Goal: Find specific page/section: Find specific page/section

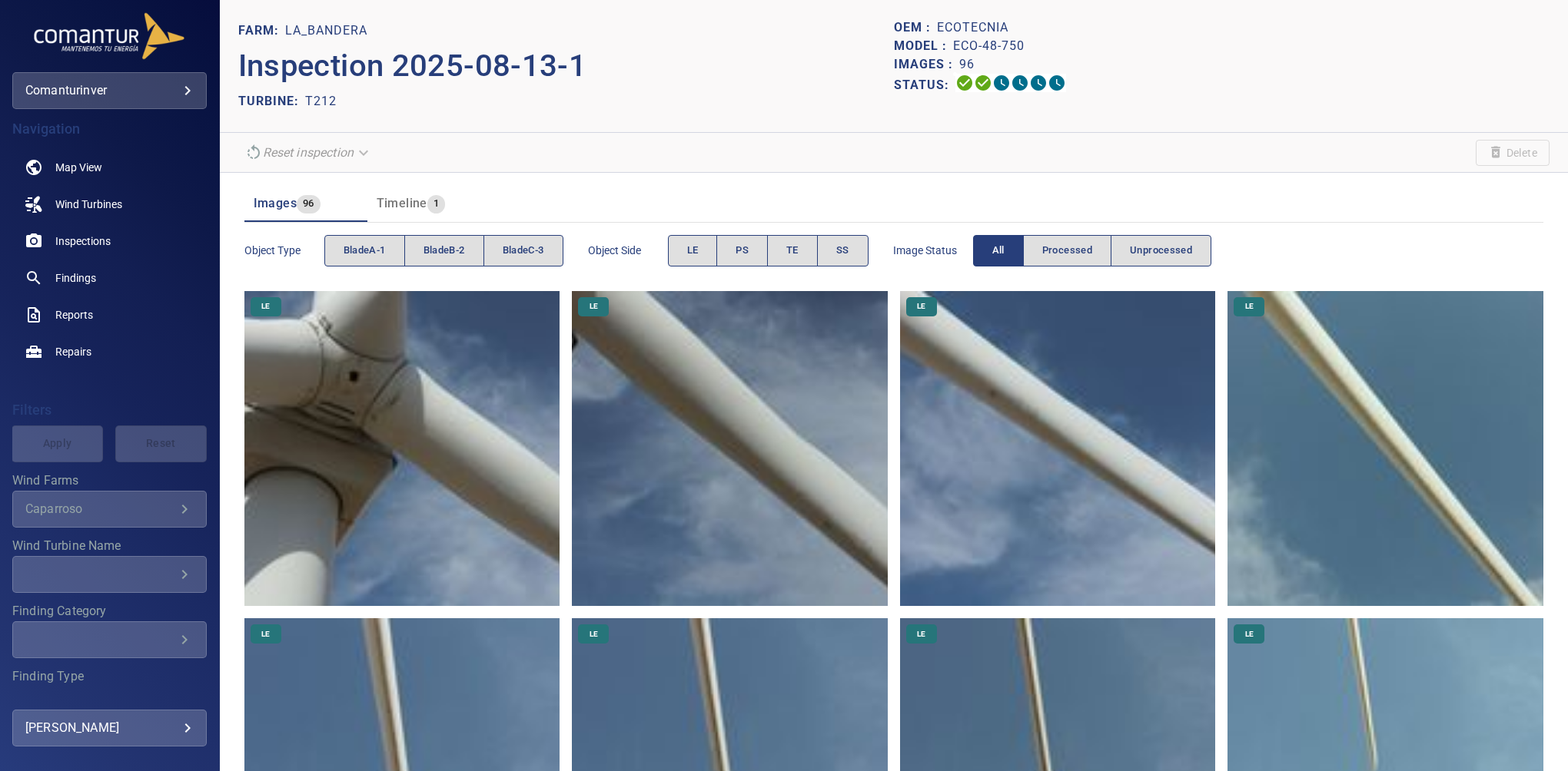
click at [1354, 183] on div "Images 96 Timeline 1" at bounding box center [893, 198] width 1298 height 49
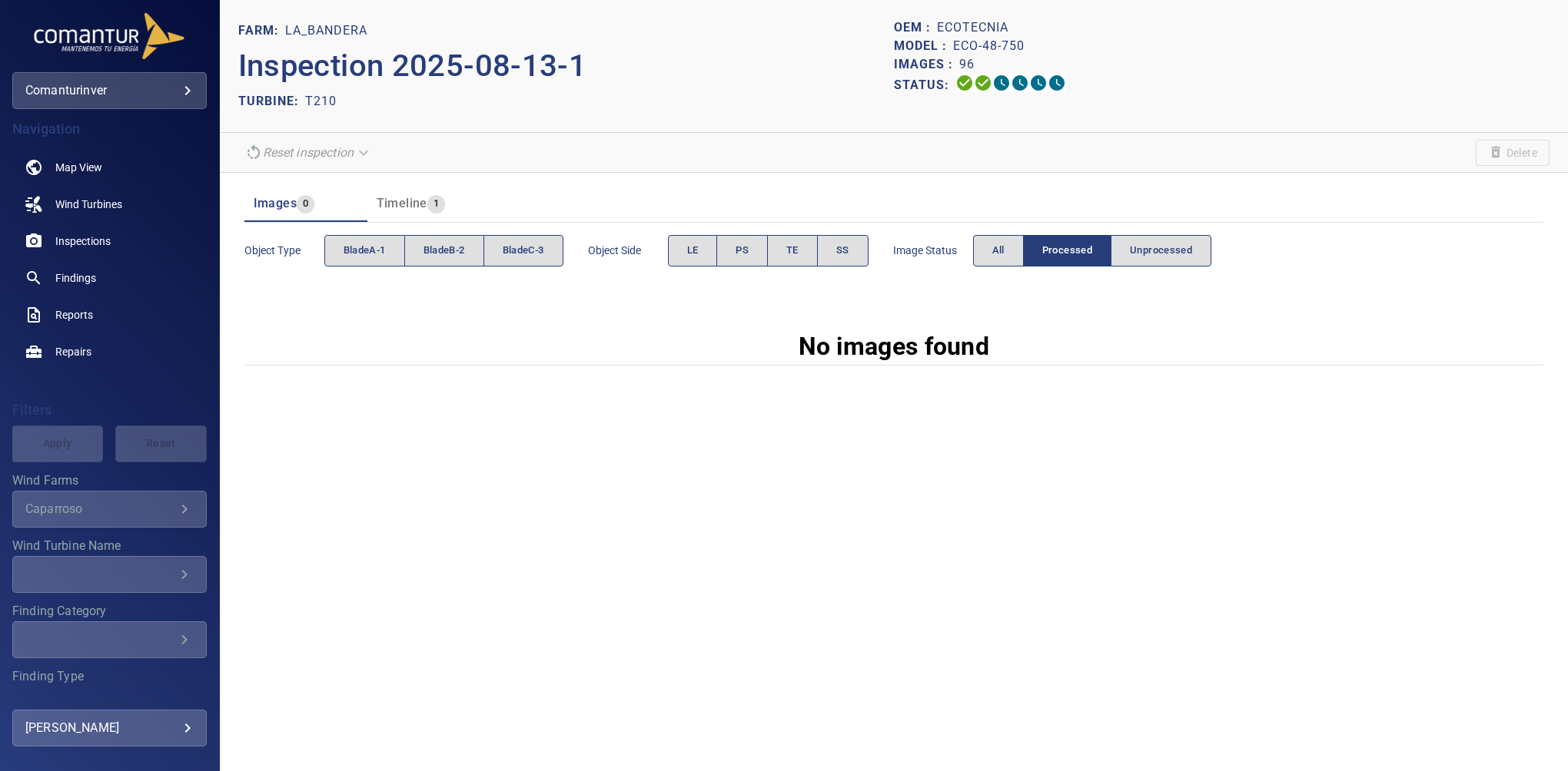
drag, startPoint x: 559, startPoint y: 449, endPoint x: 633, endPoint y: 393, distance: 92.8
click at [566, 442] on div "FARM: La_Bandera Inspection 2025-08-13-1 TURBINE: T210 OEM : ecotecnia Model : …" at bounding box center [894, 386] width 1348 height 771
click at [1008, 255] on button "All" at bounding box center [997, 251] width 50 height 32
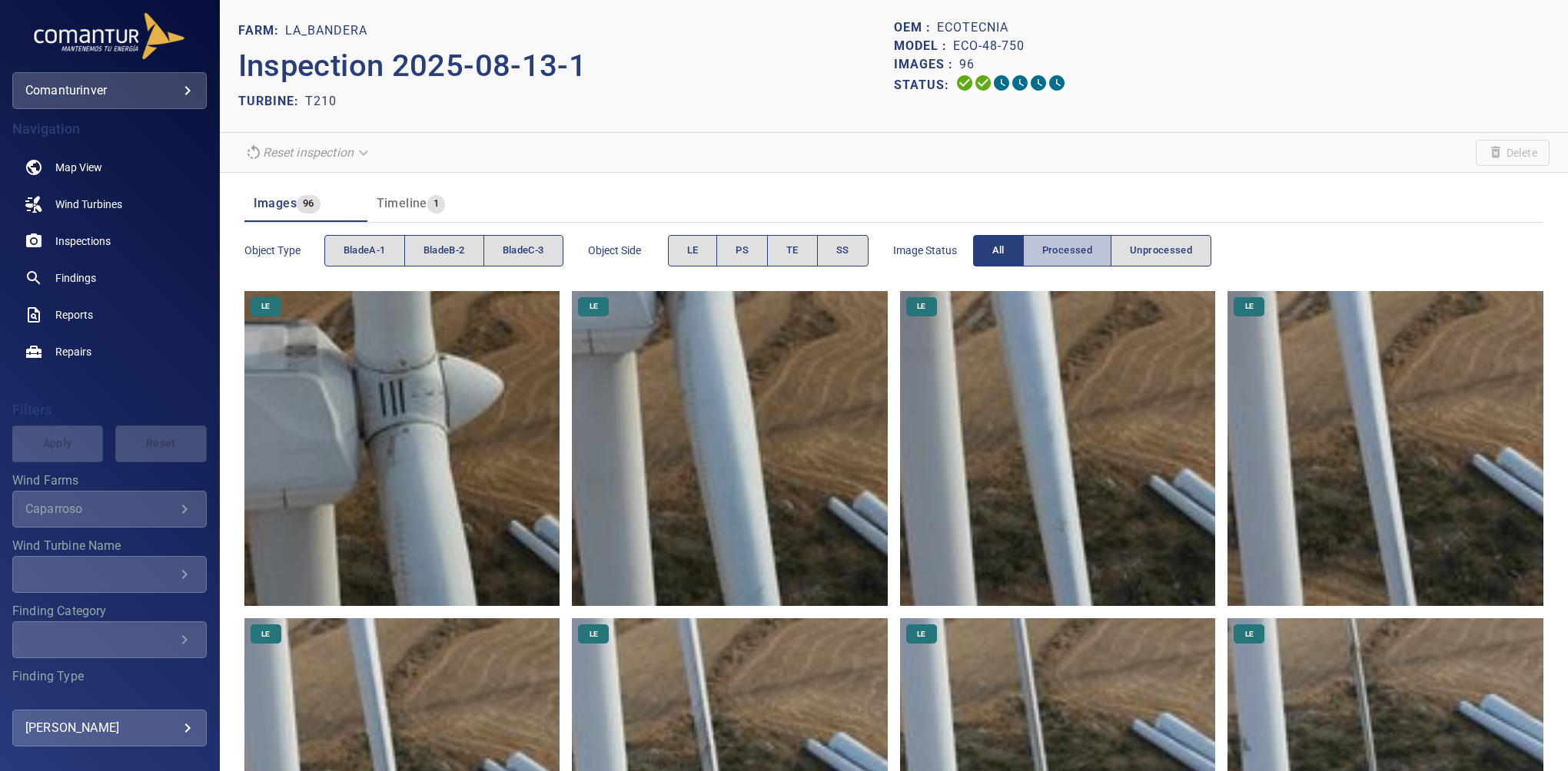
click at [1045, 259] on button "Processed" at bounding box center [1067, 251] width 89 height 32
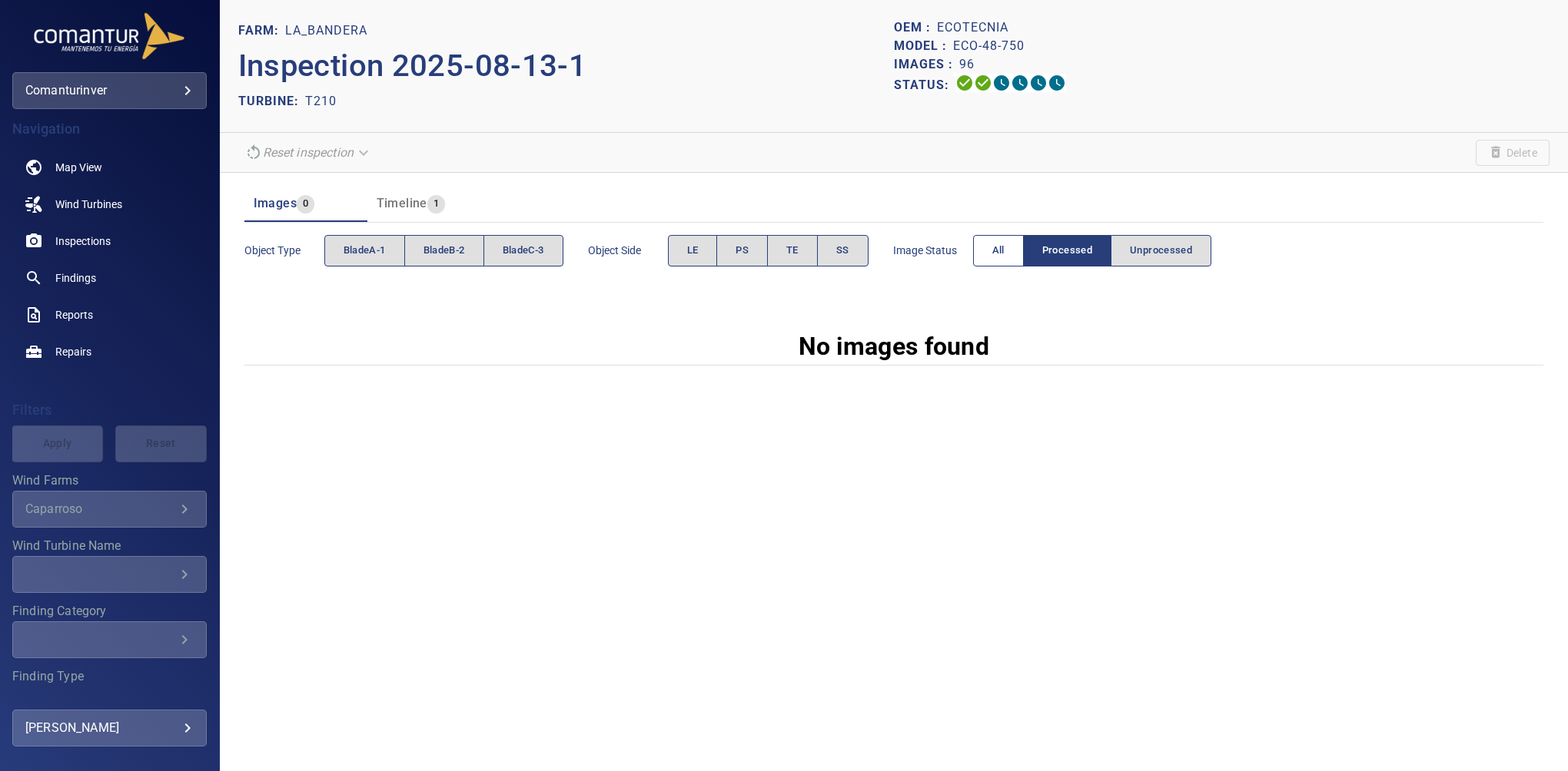
click at [1002, 251] on span "All" at bounding box center [998, 251] width 12 height 18
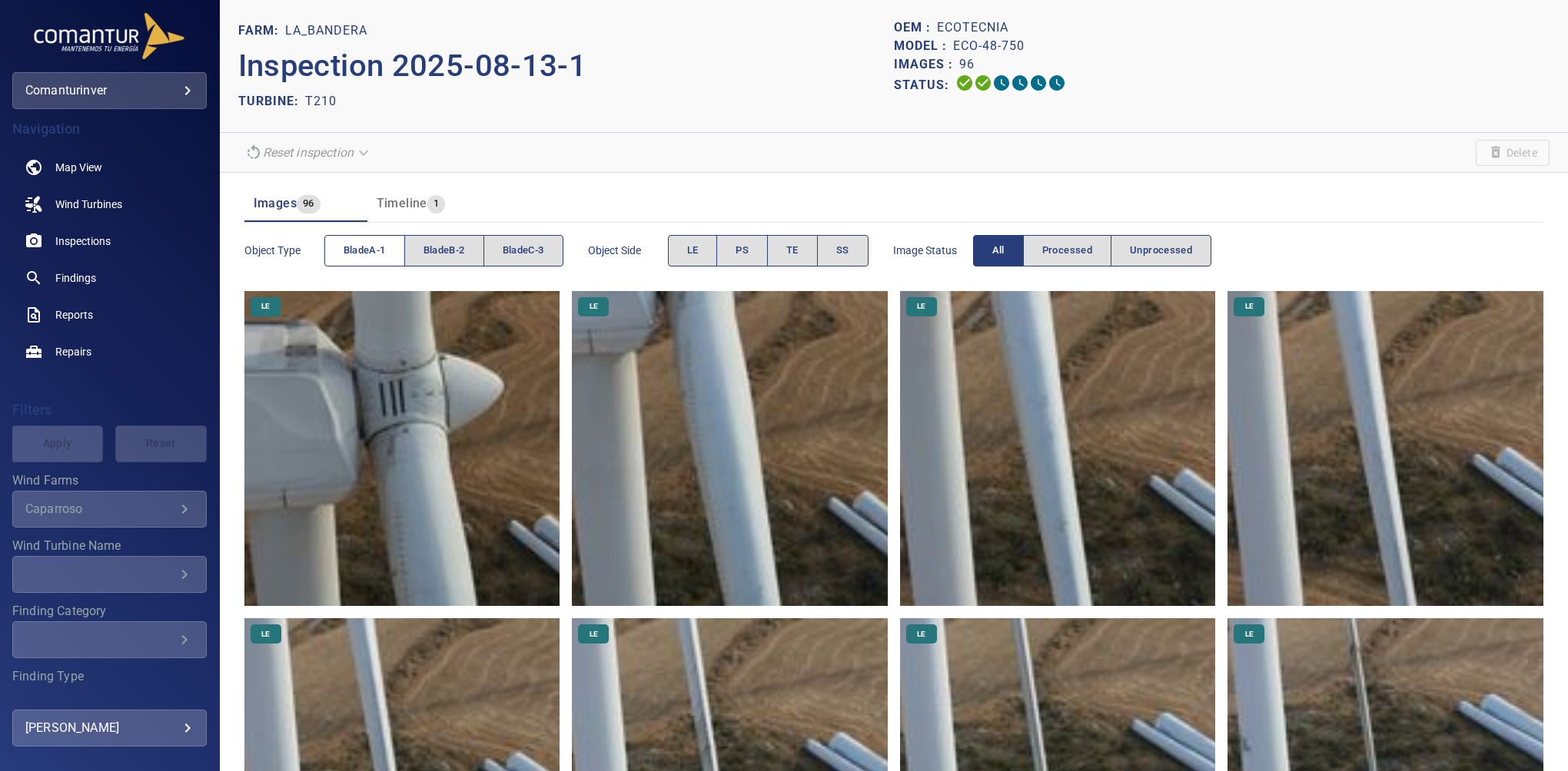
click at [363, 244] on span "bladeA-1" at bounding box center [365, 251] width 43 height 18
click at [793, 243] on span "TE" at bounding box center [793, 251] width 12 height 18
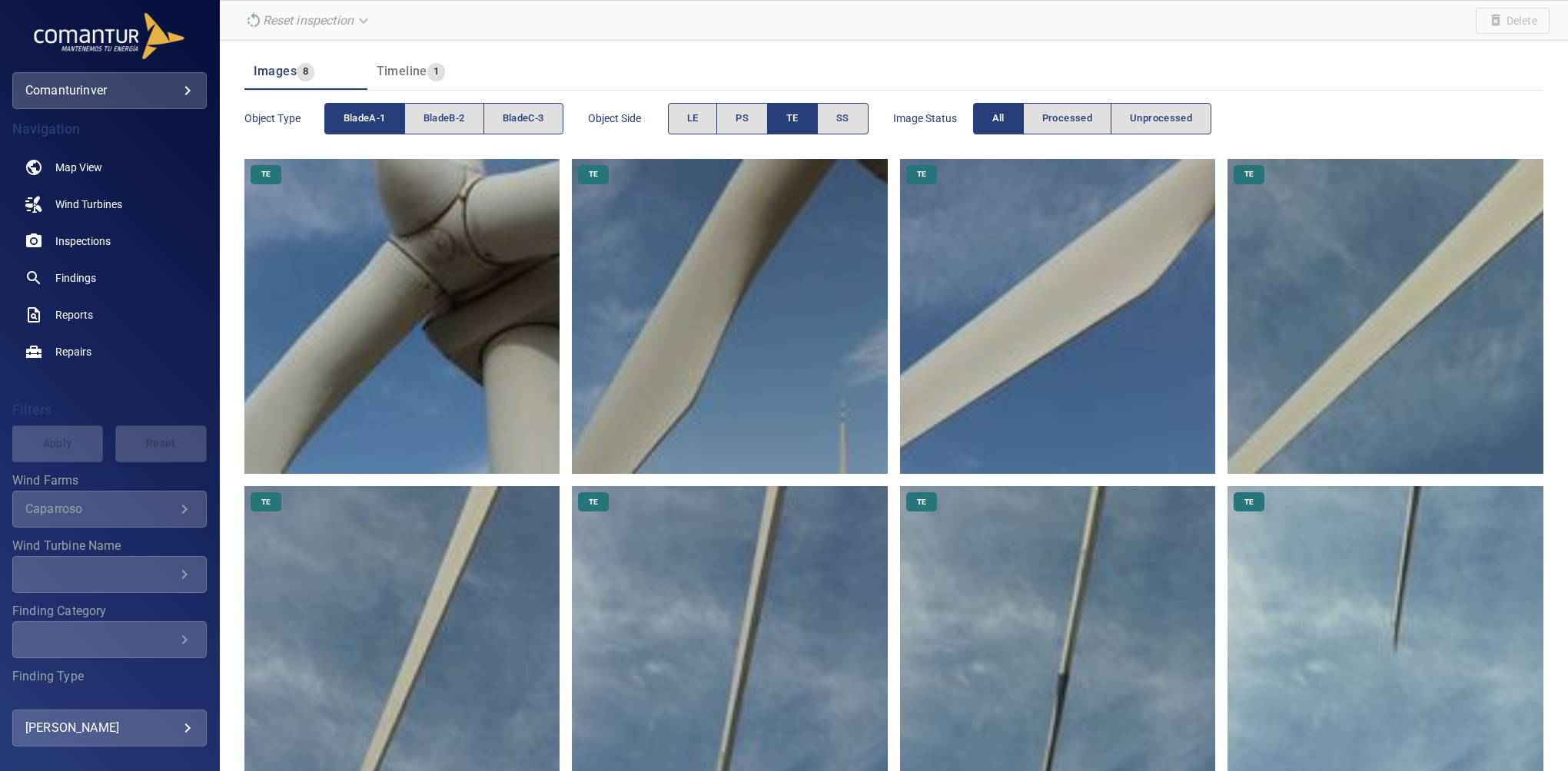
scroll to position [151, 0]
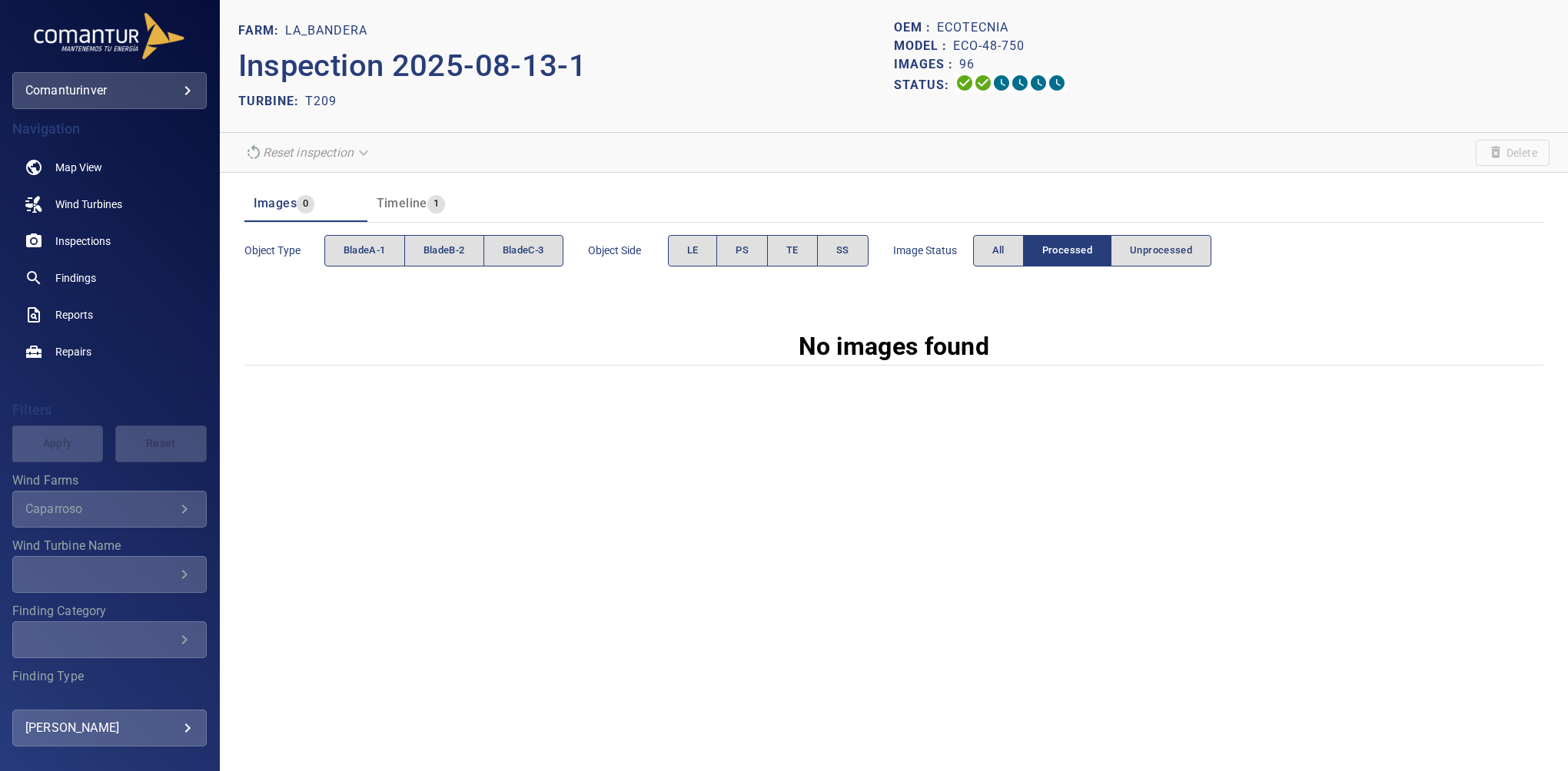
drag, startPoint x: 1157, startPoint y: 470, endPoint x: 1165, endPoint y: 470, distance: 8.0
click at [1157, 470] on div "FARM: La_Bandera Inspection 2025-08-13-1 TURBINE: T209 OEM : ecotecnia Model : …" at bounding box center [894, 386] width 1348 height 771
click at [1004, 240] on button "All" at bounding box center [997, 251] width 50 height 32
click at [438, 252] on span "bladeB-2" at bounding box center [444, 251] width 42 height 18
click at [790, 247] on span "TE" at bounding box center [793, 251] width 12 height 18
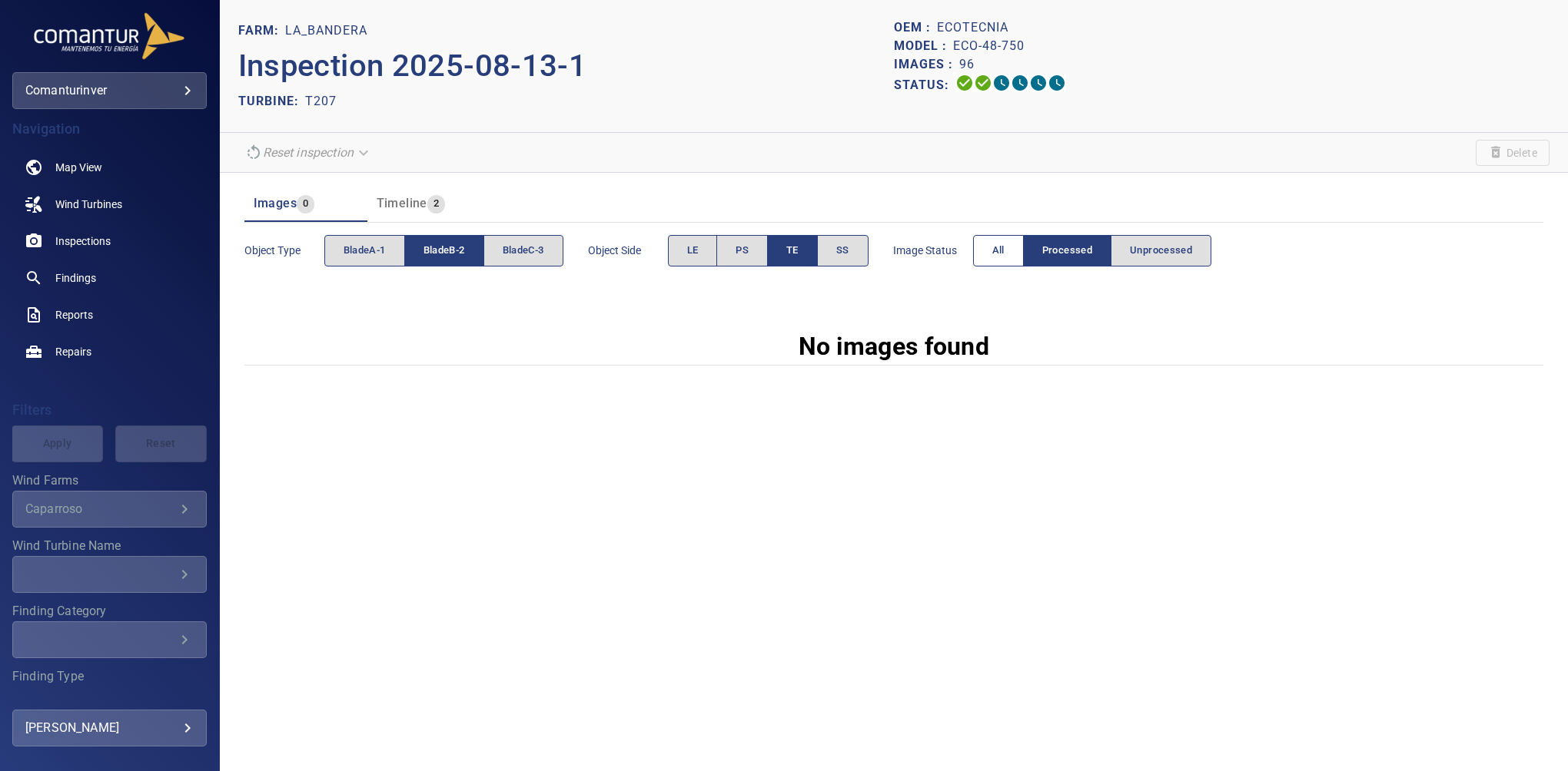
drag, startPoint x: 973, startPoint y: 258, endPoint x: 987, endPoint y: 256, distance: 14.1
click at [976, 258] on div "Image Status All Processed Unprocessed" at bounding box center [1053, 250] width 319 height 43
click at [992, 252] on button "All" at bounding box center [997, 251] width 50 height 32
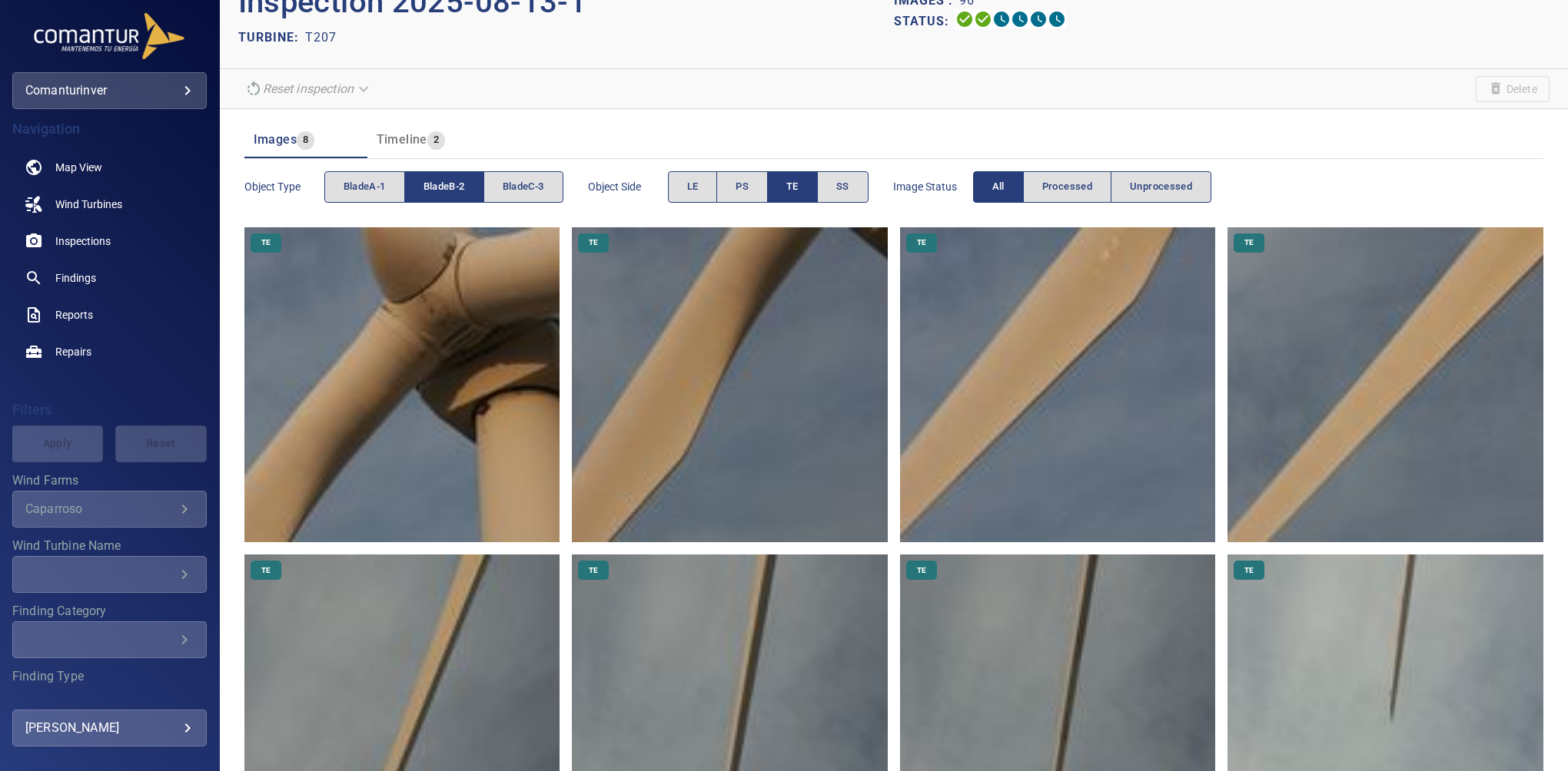
scroll to position [159, 0]
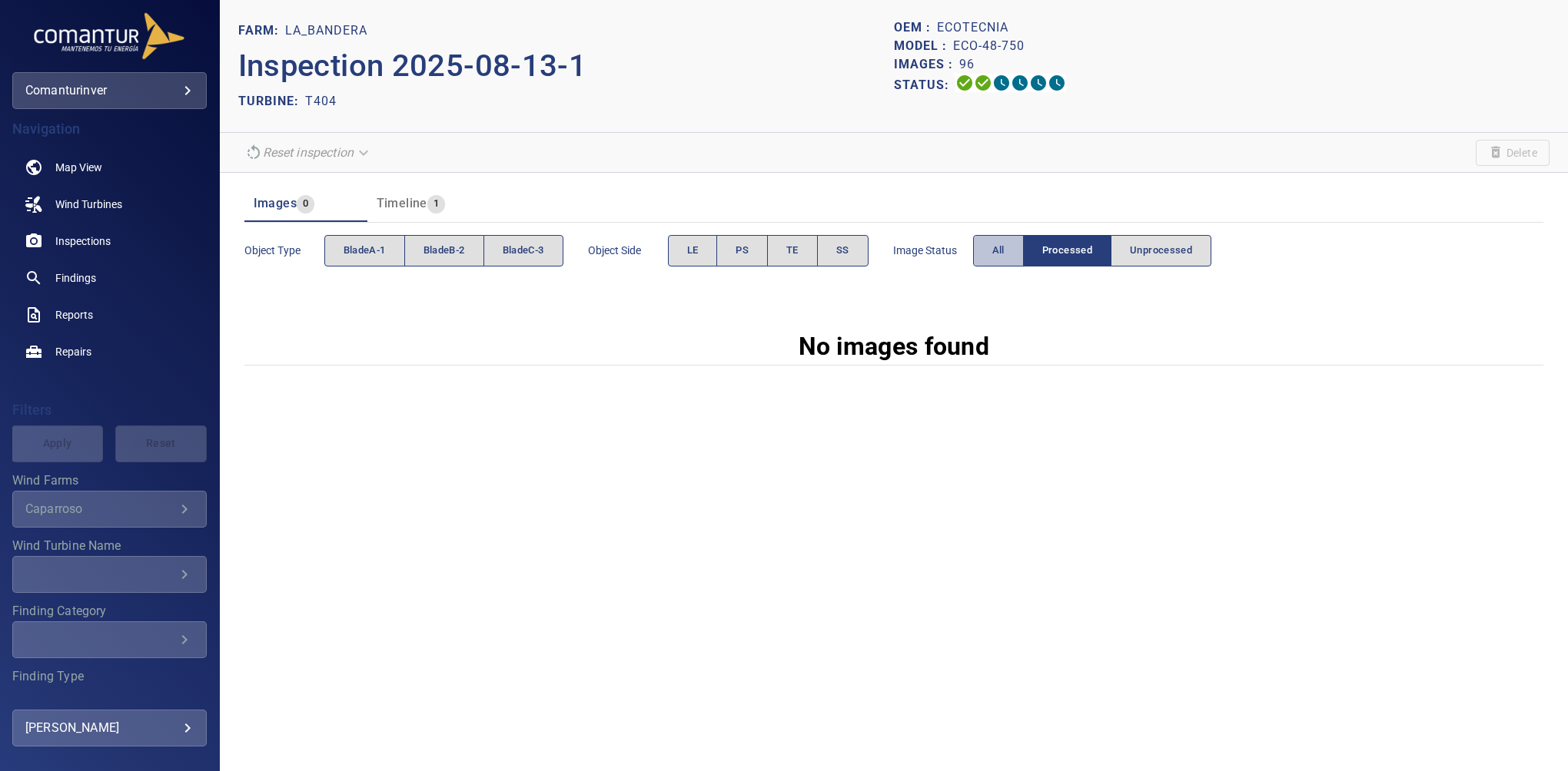
click at [999, 251] on span "All" at bounding box center [998, 251] width 12 height 18
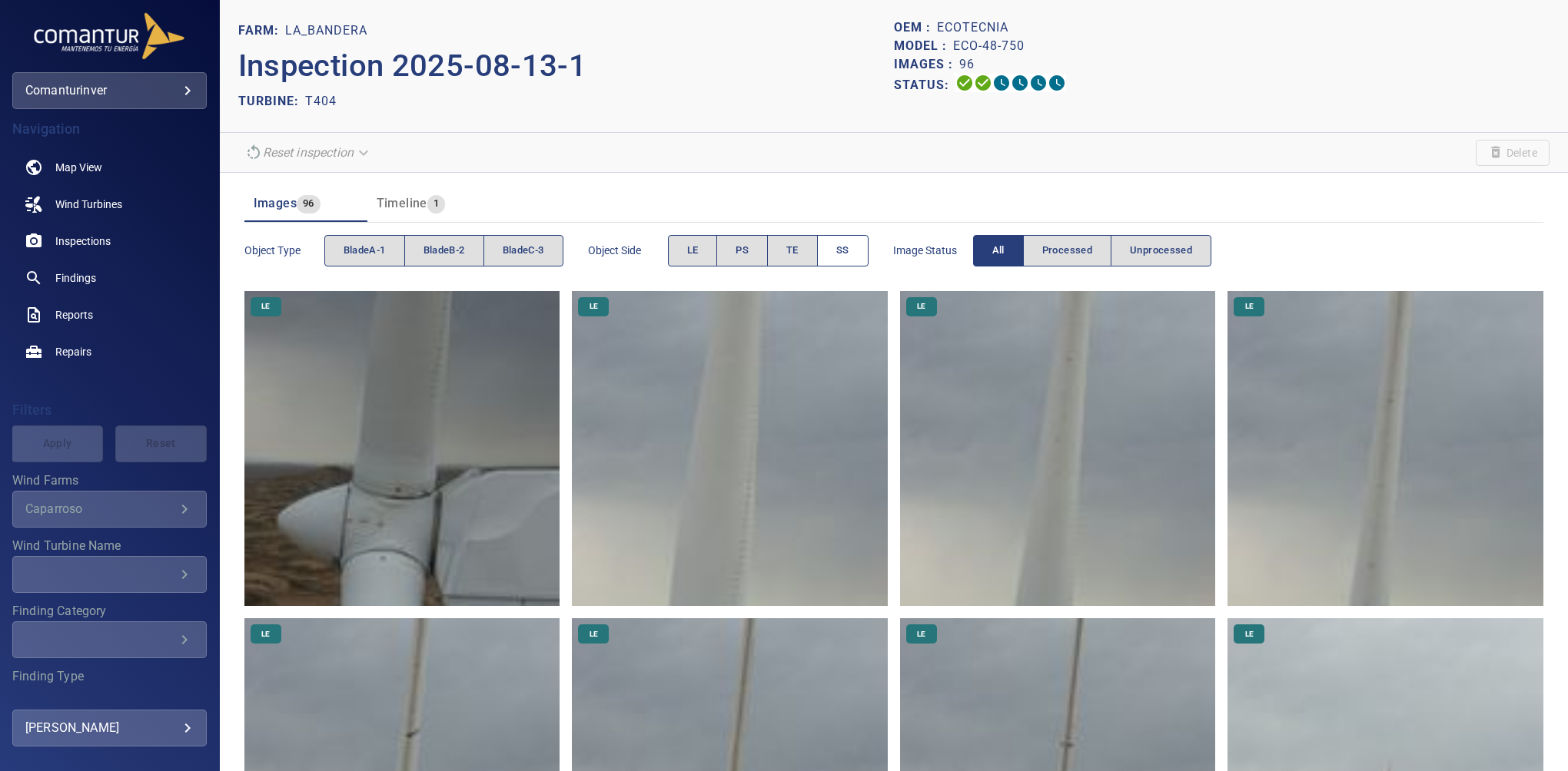
click at [839, 255] on span "SS" at bounding box center [842, 251] width 13 height 18
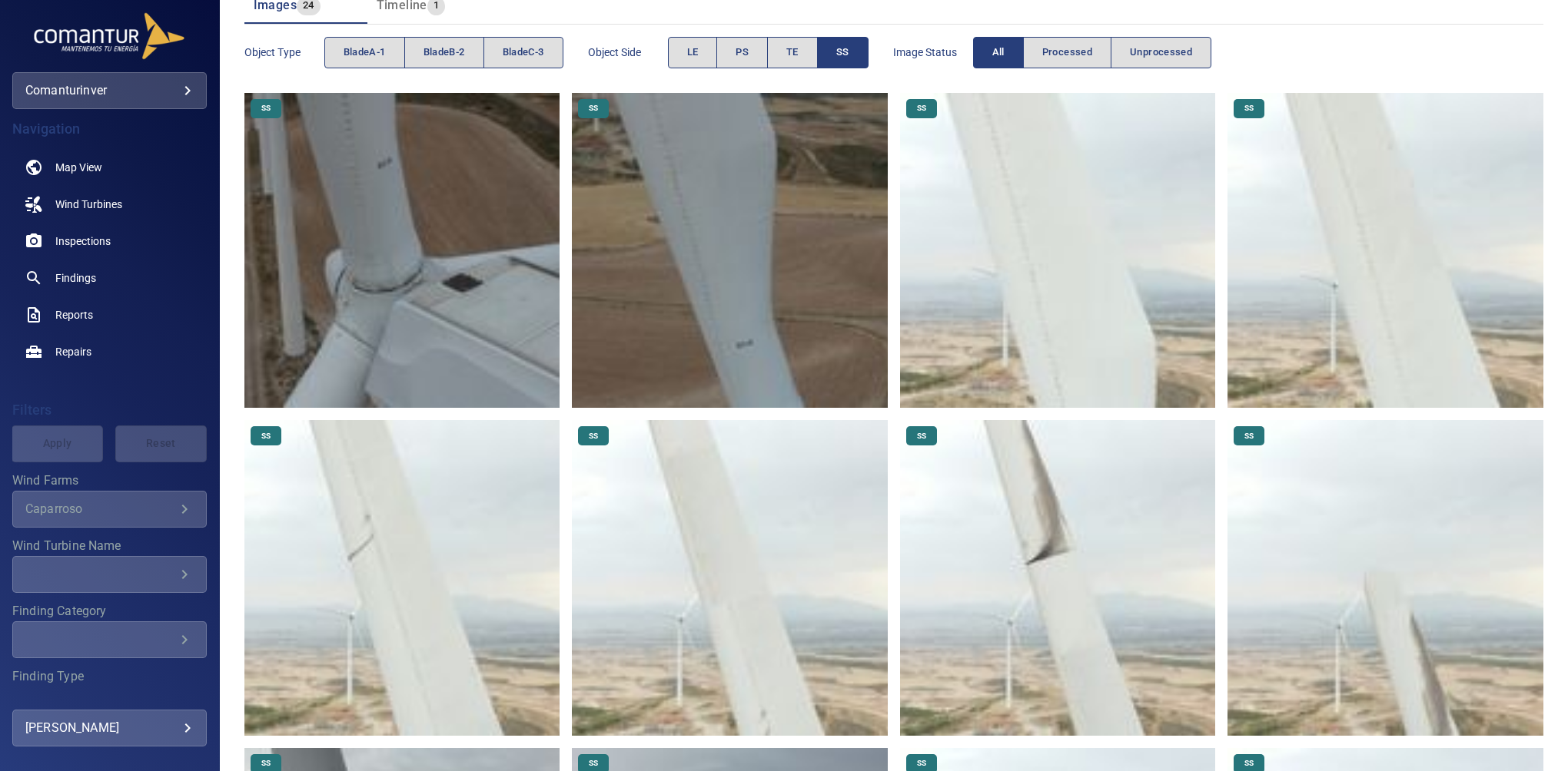
scroll to position [206, 0]
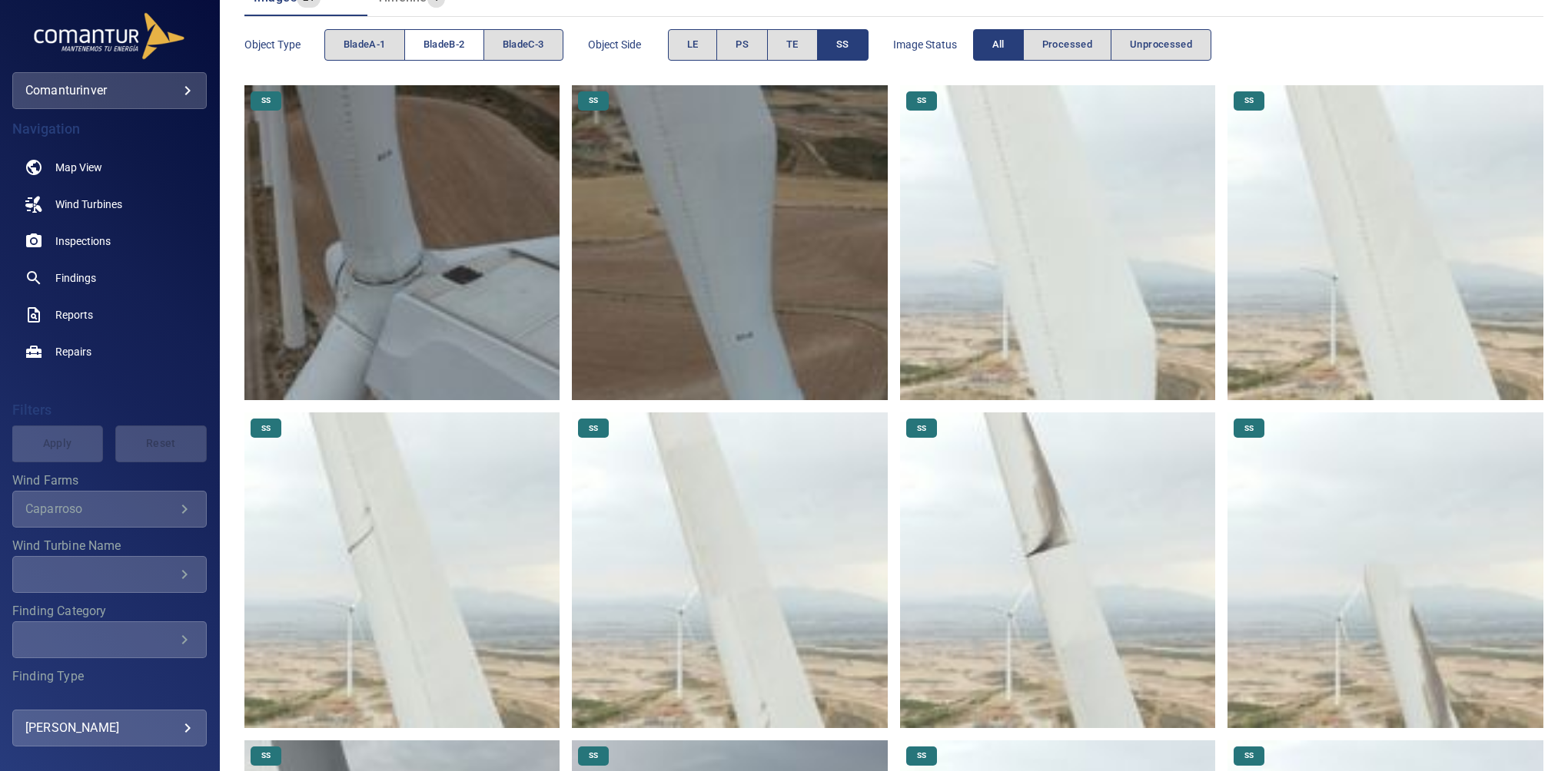
click at [457, 43] on span "bladeB-2" at bounding box center [444, 44] width 42 height 18
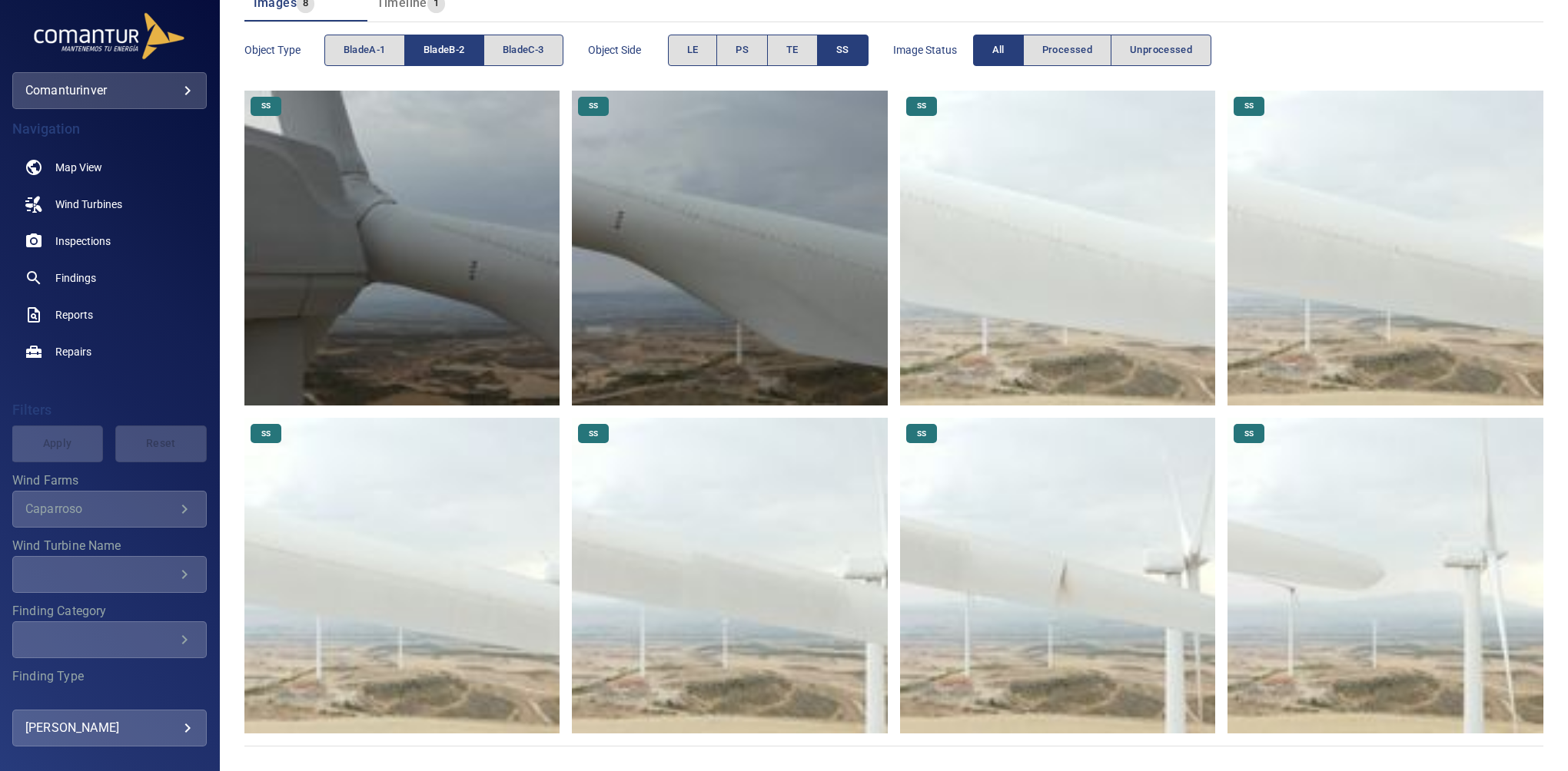
scroll to position [194, 0]
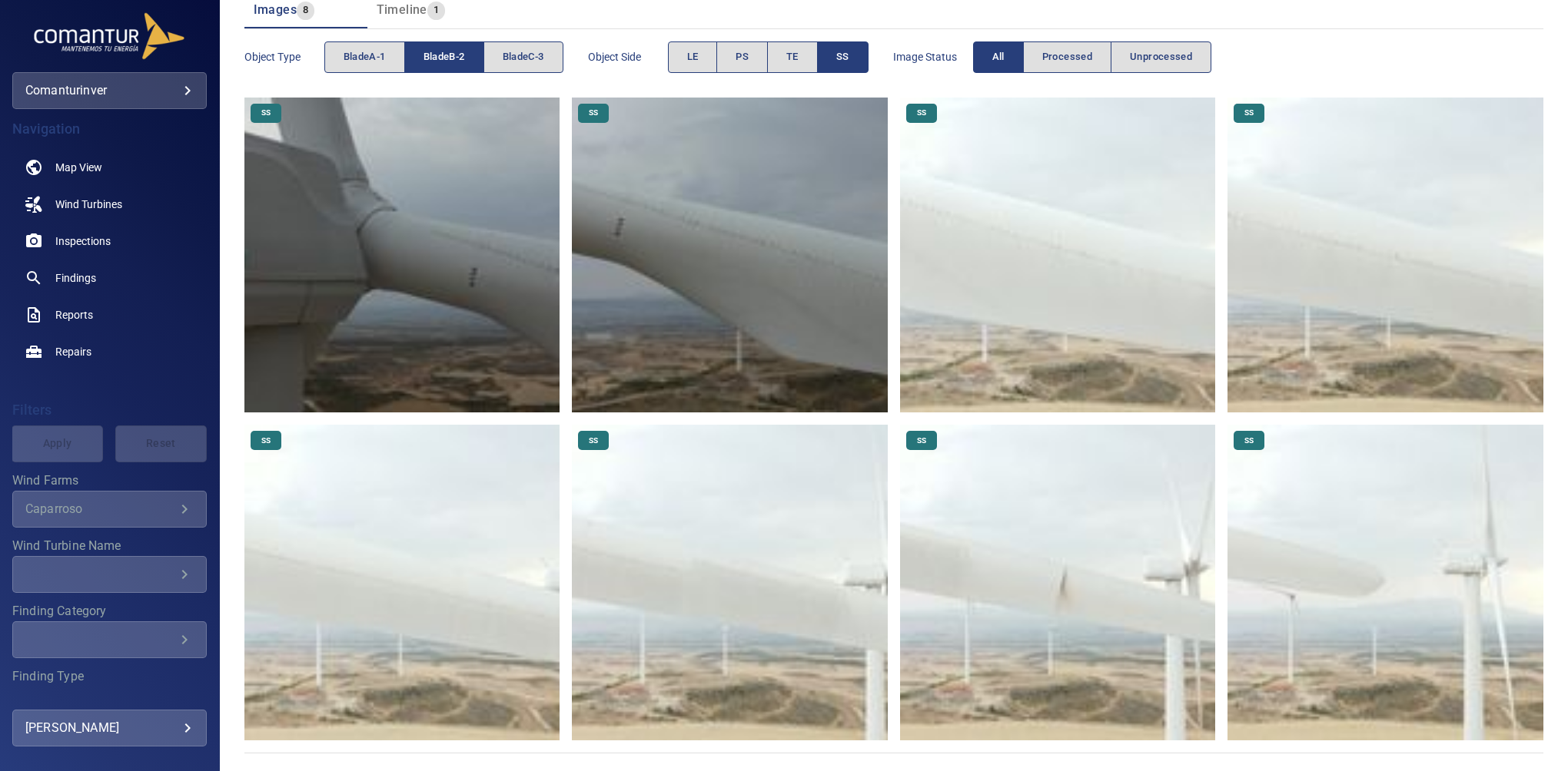
click at [847, 57] on span "SS" at bounding box center [842, 57] width 13 height 18
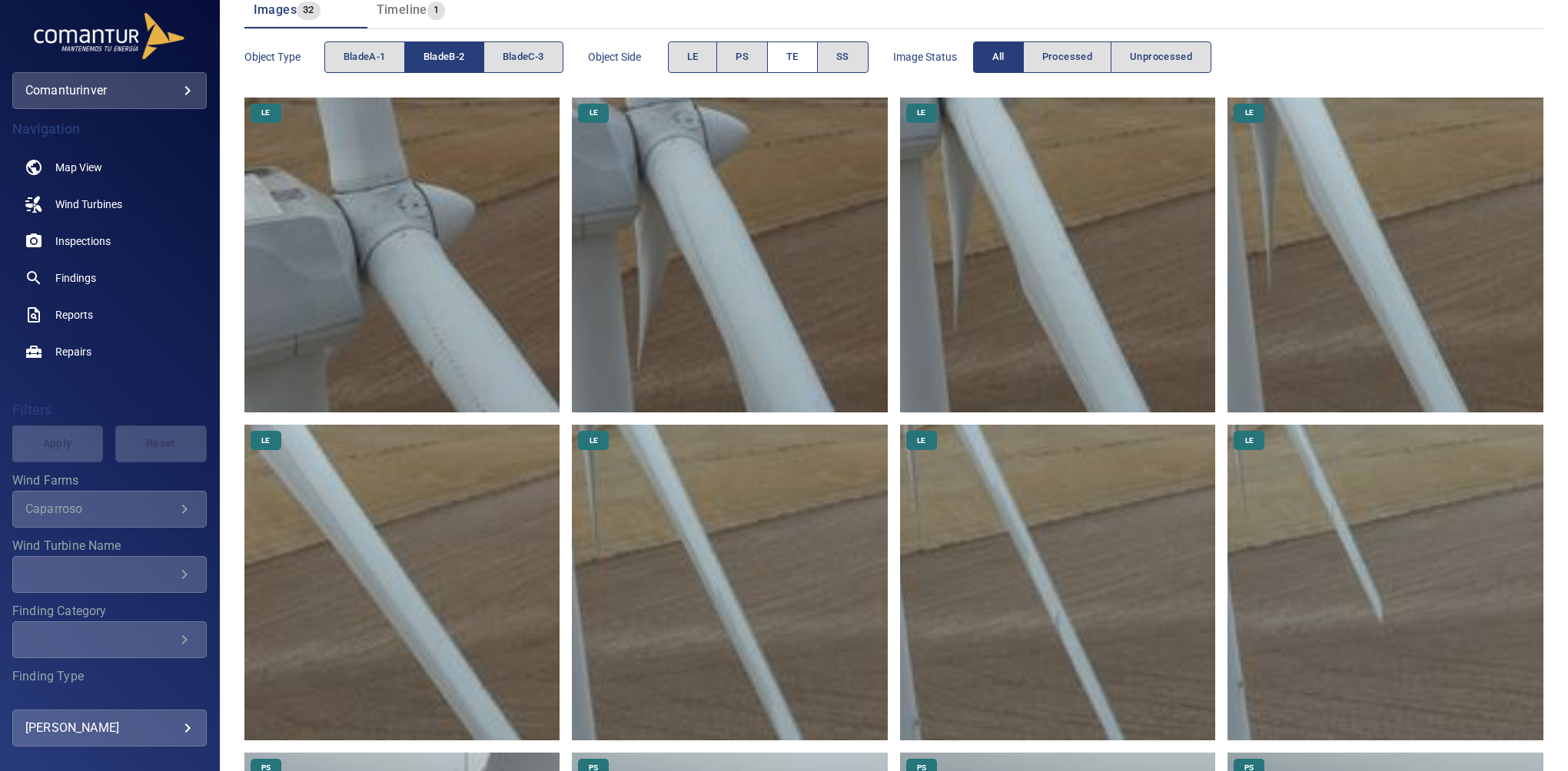
click at [775, 57] on button "TE" at bounding box center [792, 57] width 50 height 32
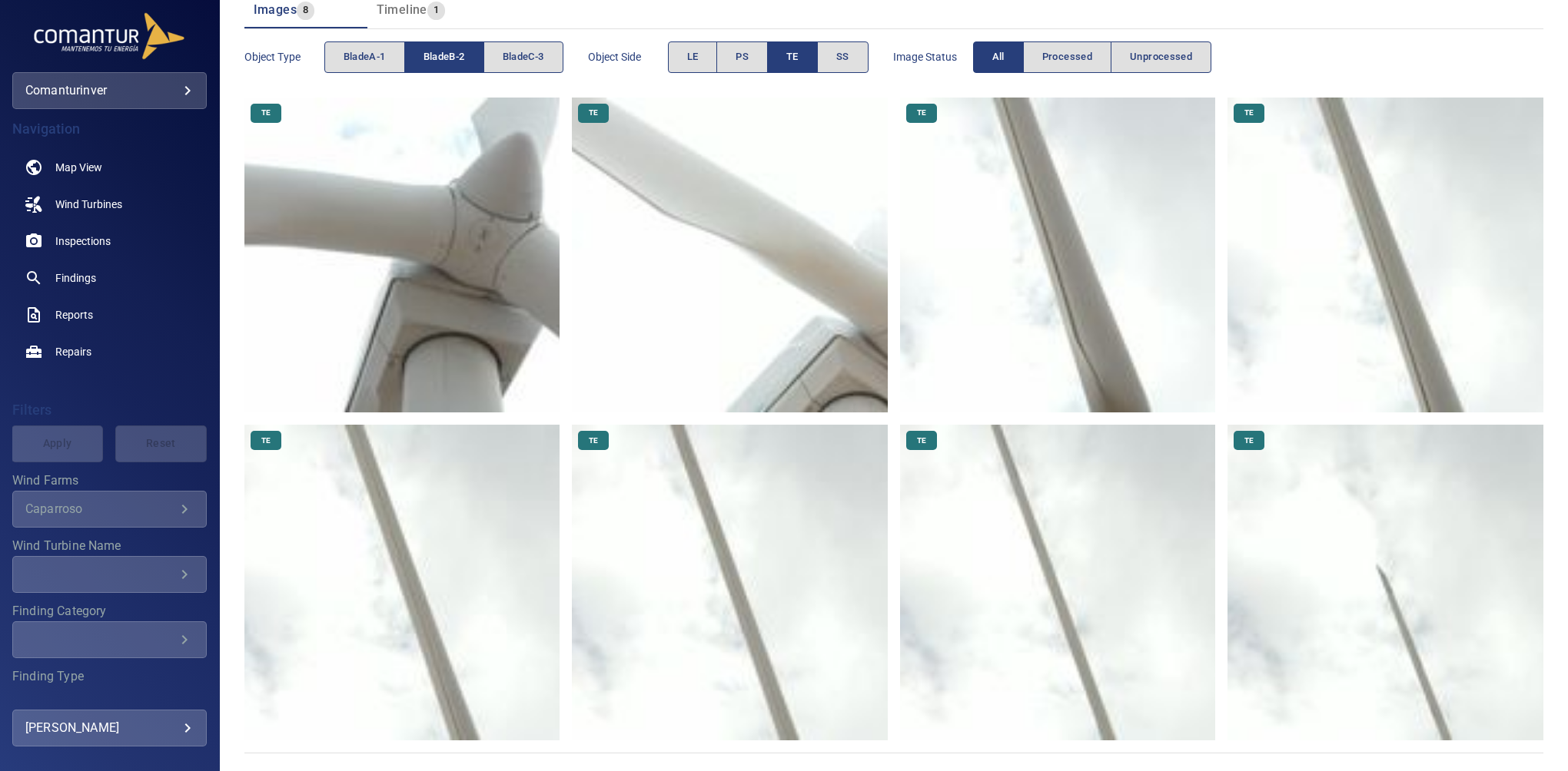
click at [476, 67] on button "bladeB-2" at bounding box center [444, 57] width 80 height 32
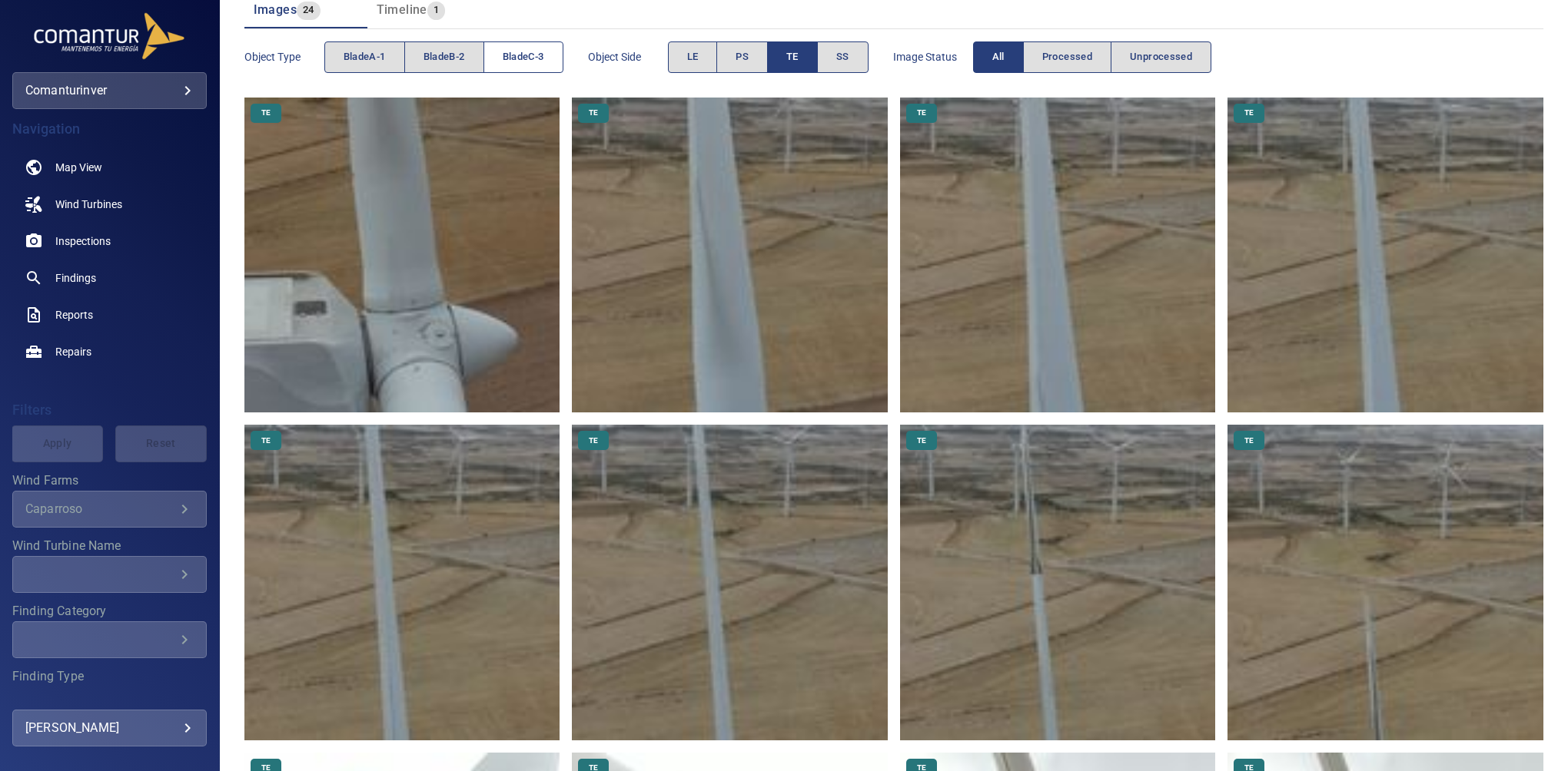
click at [510, 65] on button "bladeC-3" at bounding box center [524, 57] width 80 height 32
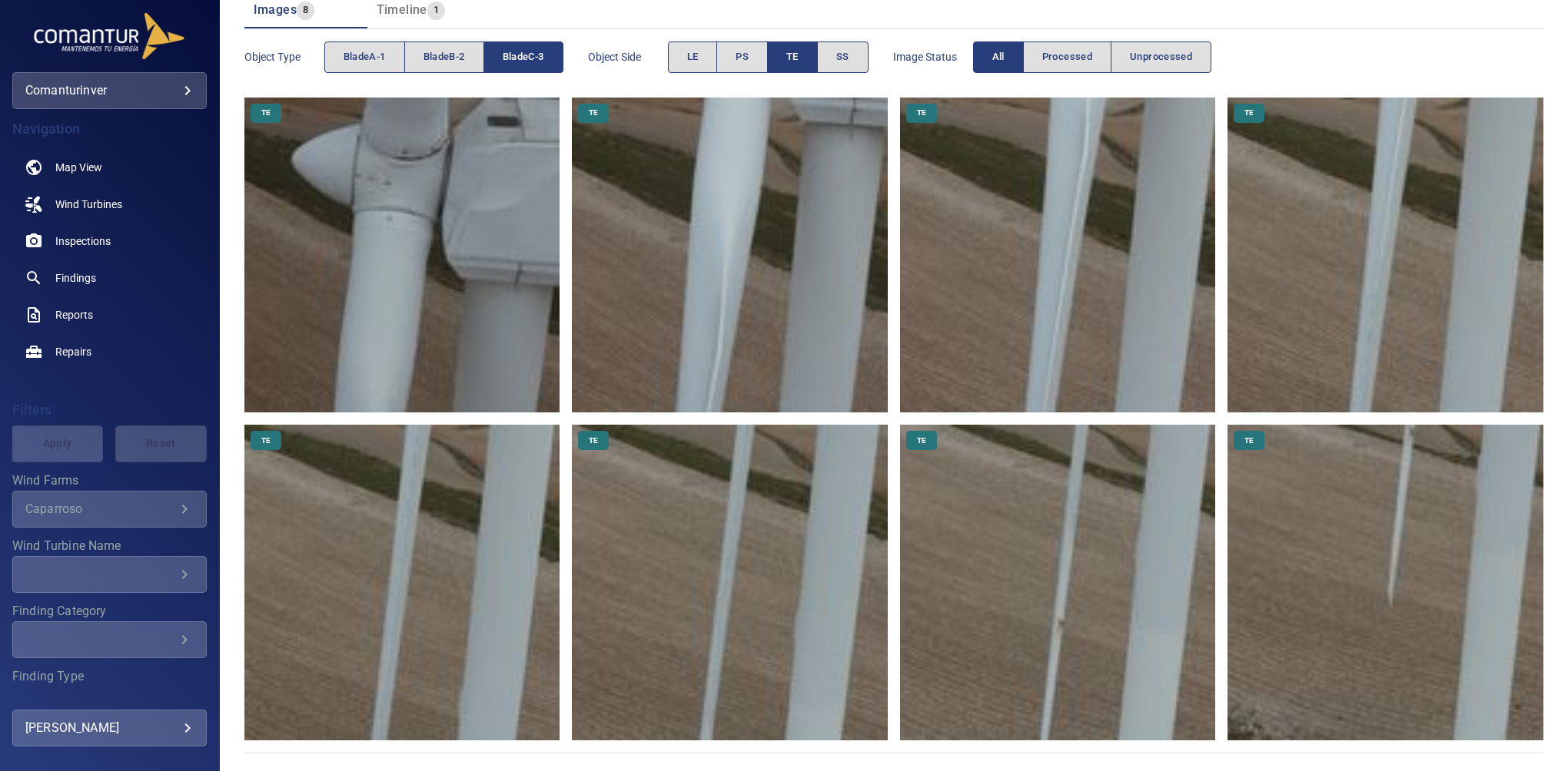
click at [793, 50] on span "TE" at bounding box center [793, 57] width 12 height 18
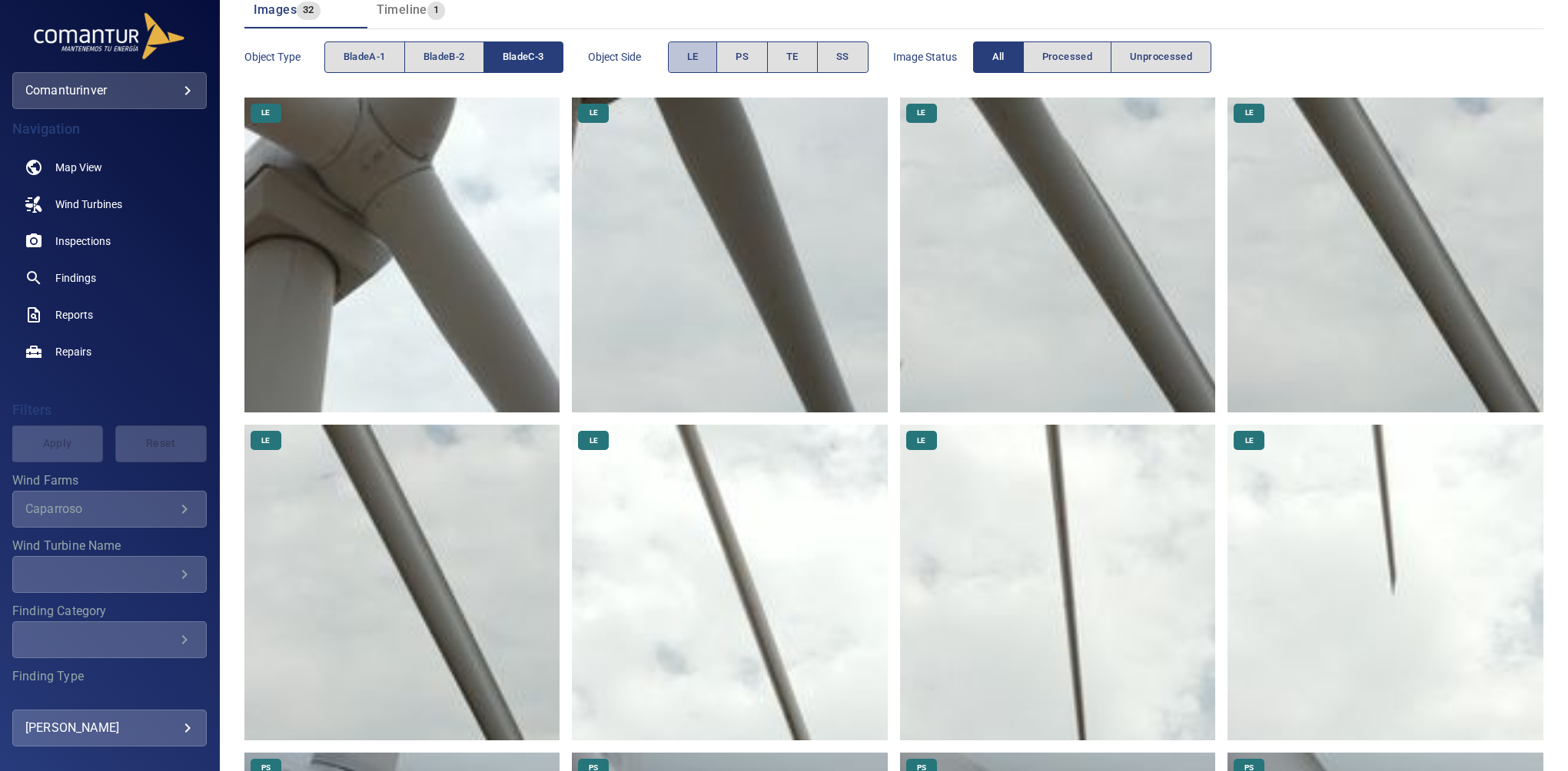
click at [686, 58] on button "LE" at bounding box center [693, 57] width 50 height 32
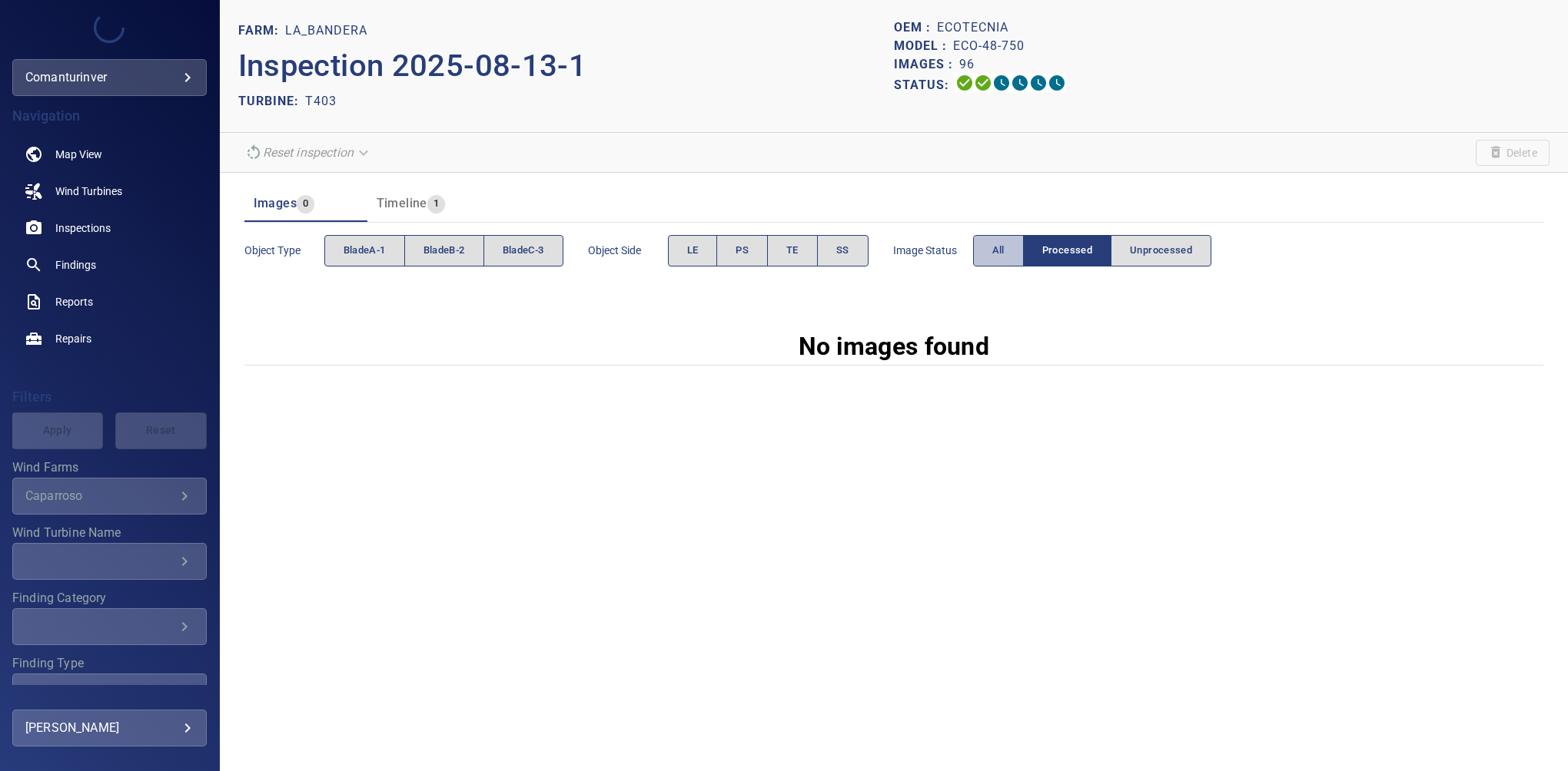
click at [993, 243] on button "All" at bounding box center [997, 251] width 50 height 32
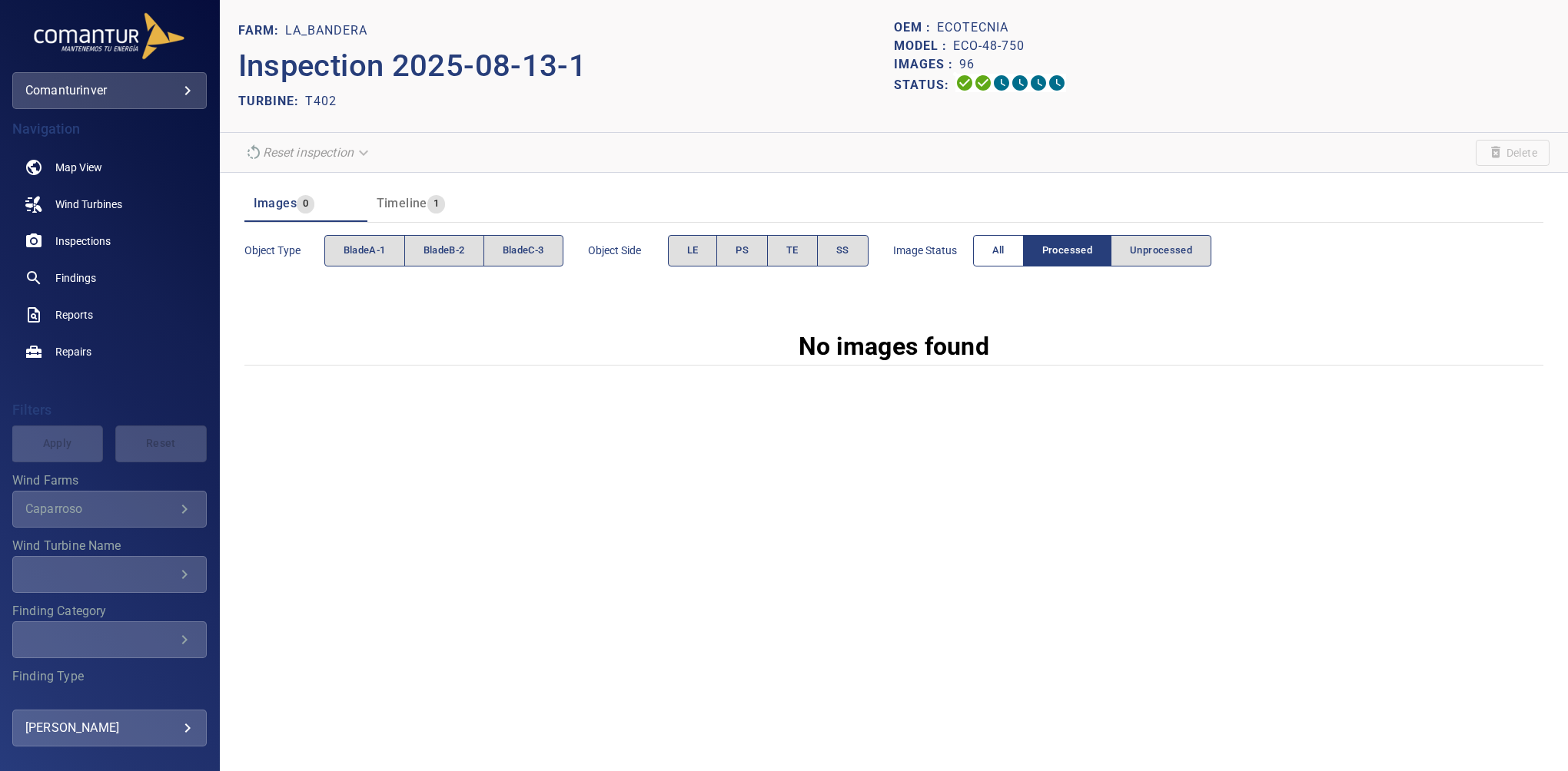
click at [995, 242] on span "All" at bounding box center [998, 251] width 12 height 18
